Goal: Transaction & Acquisition: Purchase product/service

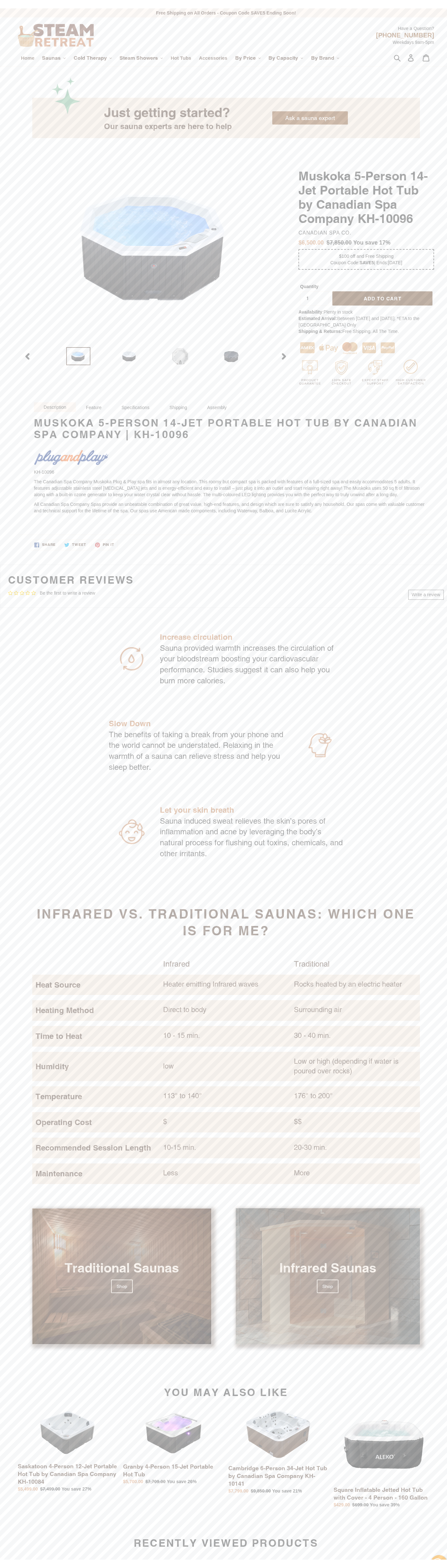
click at [378, 290] on span "Add to cart" at bounding box center [382, 290] width 38 height 5
click at [387, 65] on link "View cart ( 0 )" at bounding box center [392, 65] width 103 height 13
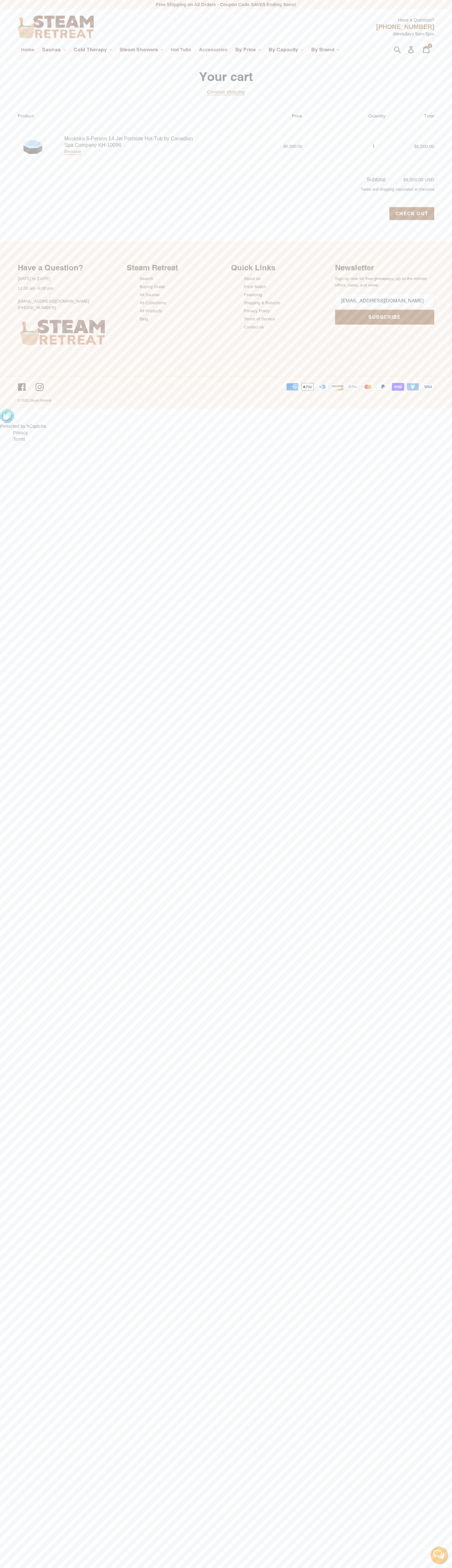
type input "[EMAIL_ADDRESS][DOMAIN_NAME]"
click at [412, 214] on input "Check out" at bounding box center [412, 213] width 45 height 13
